Goal: Find specific page/section: Find specific page/section

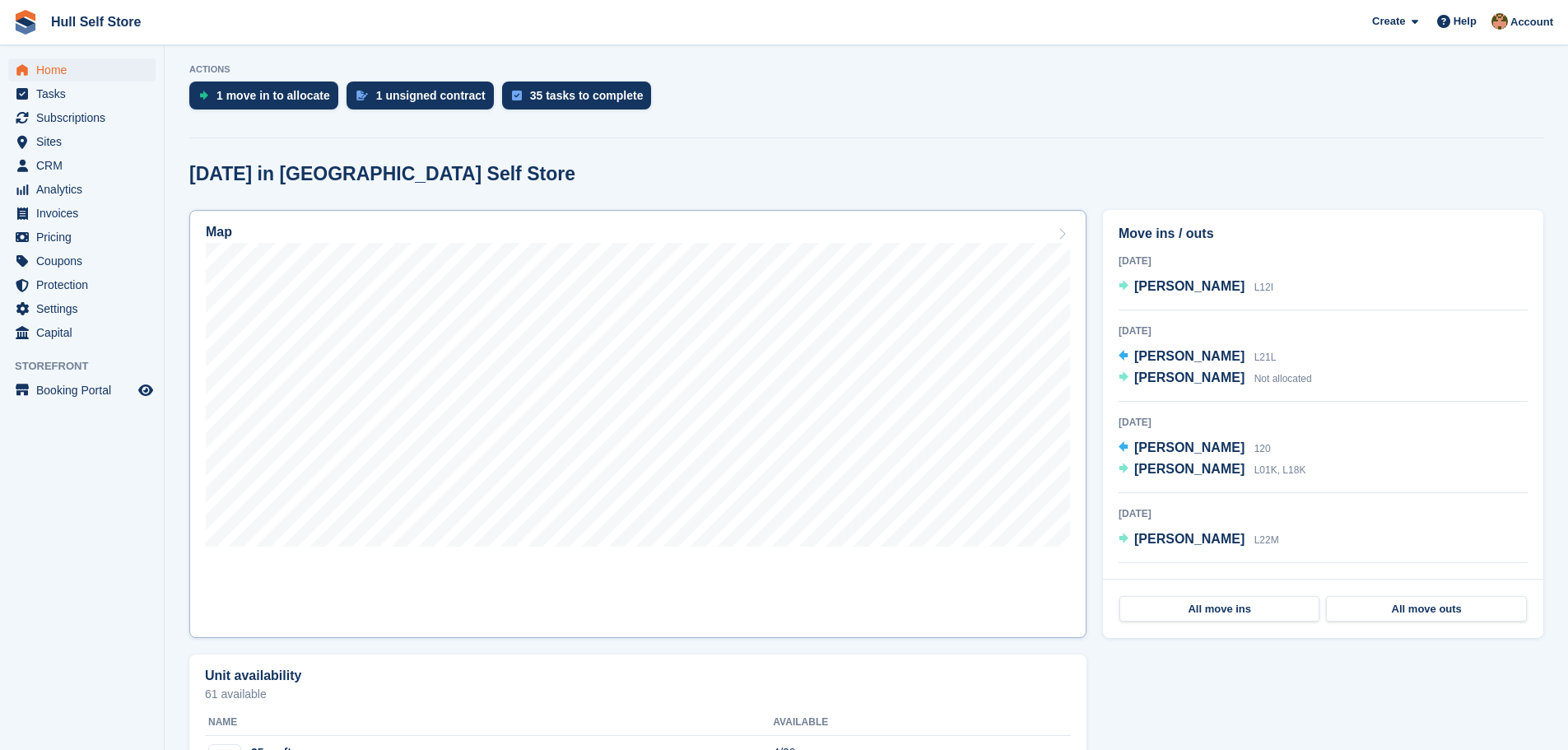
scroll to position [329, 0]
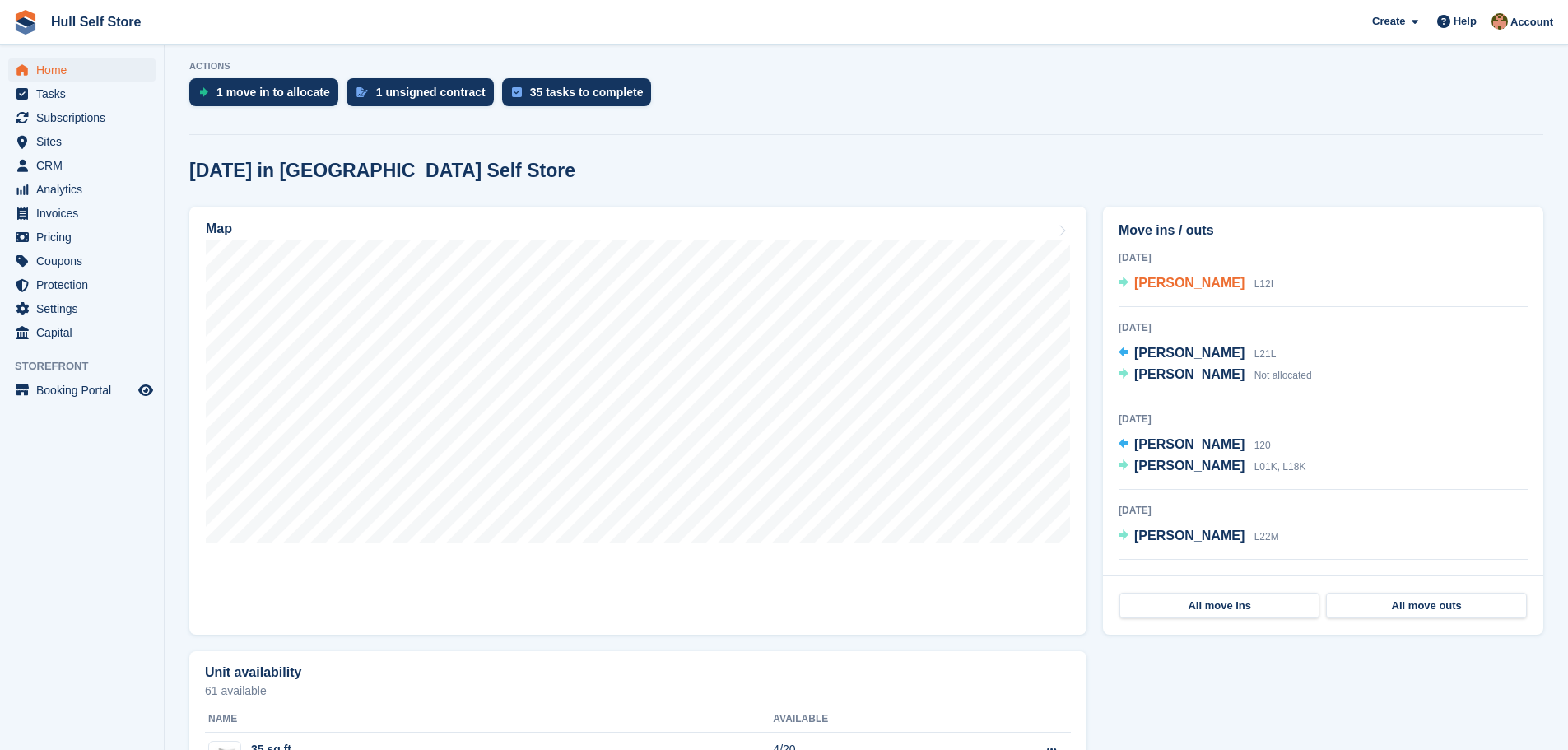
click at [1173, 285] on span "[PERSON_NAME]" at bounding box center [1190, 283] width 110 height 14
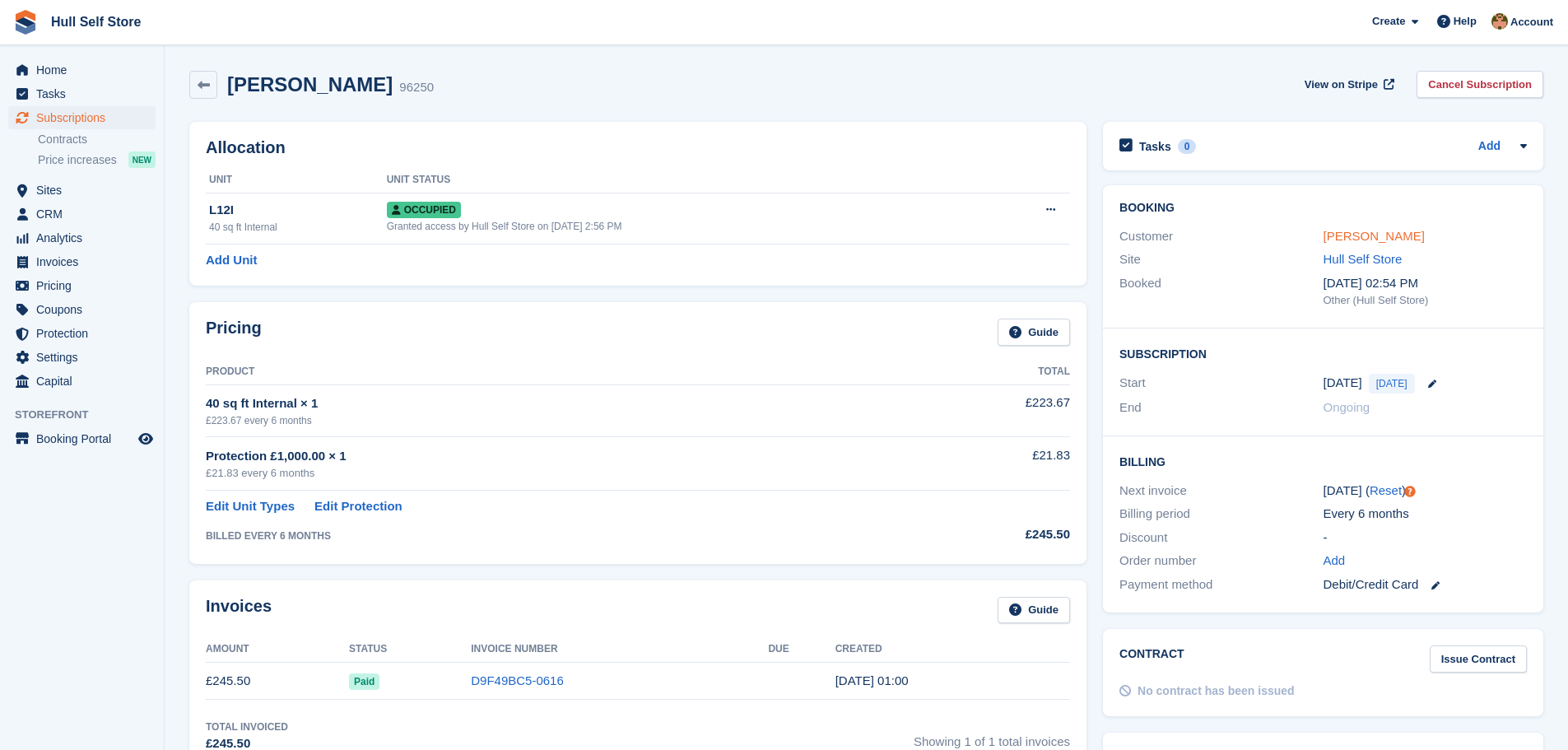
click at [1360, 243] on link "[PERSON_NAME]" at bounding box center [1375, 235] width 101 height 14
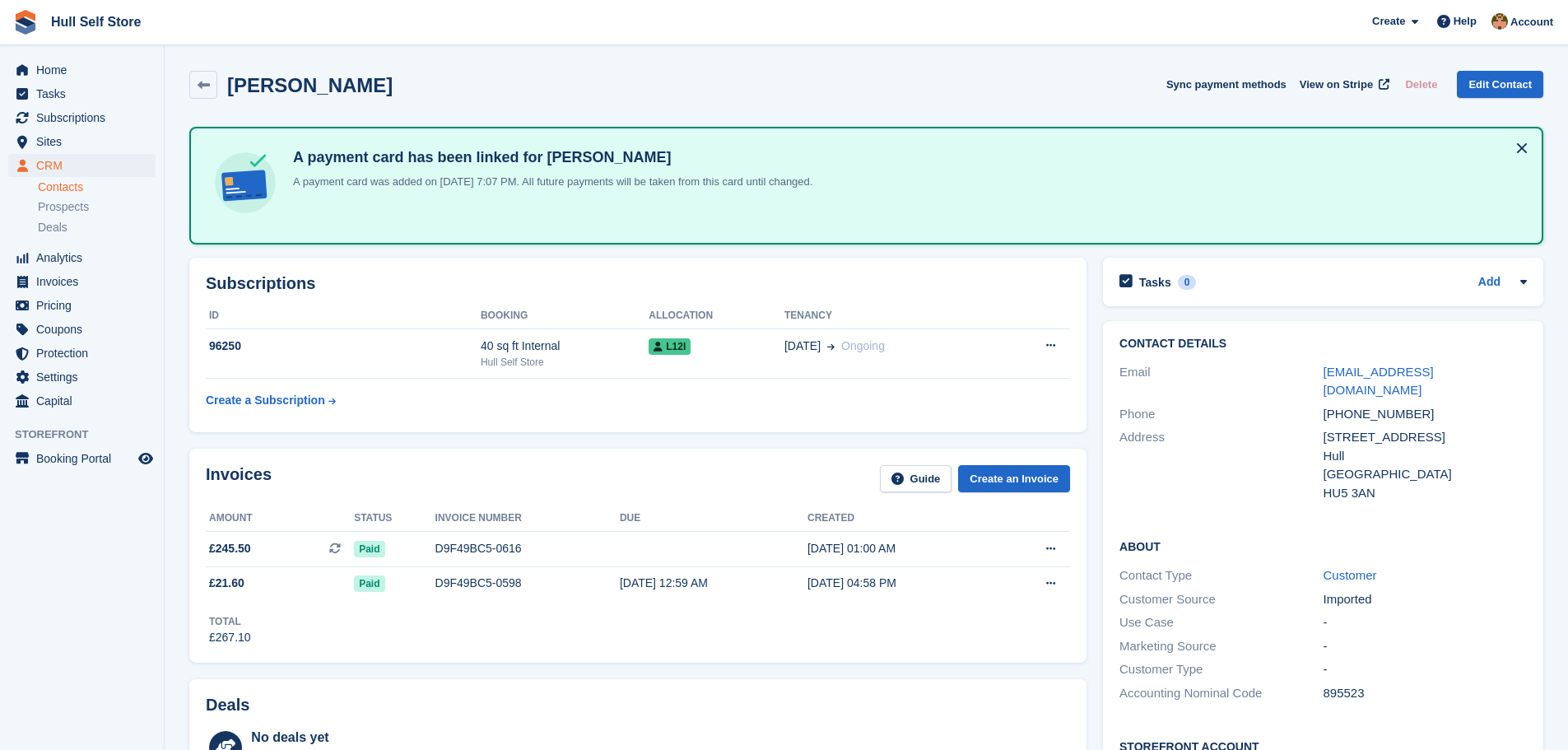
click at [60, 57] on div "Home Tasks Subscriptions Subscriptions Subscriptions Contracts Price increases …" at bounding box center [82, 232] width 164 height 362
click at [58, 66] on span "Home" at bounding box center [86, 69] width 99 height 23
